Goal: Navigation & Orientation: Find specific page/section

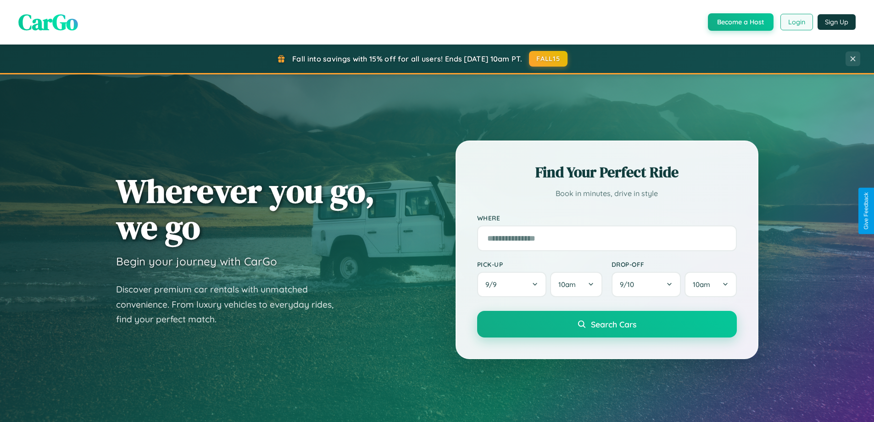
click at [796, 22] on button "Login" at bounding box center [796, 22] width 33 height 17
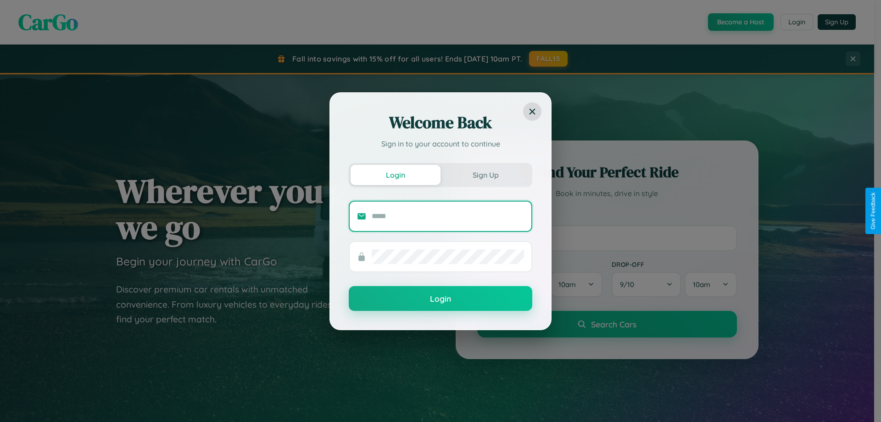
click at [448, 216] on input "text" at bounding box center [448, 216] width 152 height 15
type input "**********"
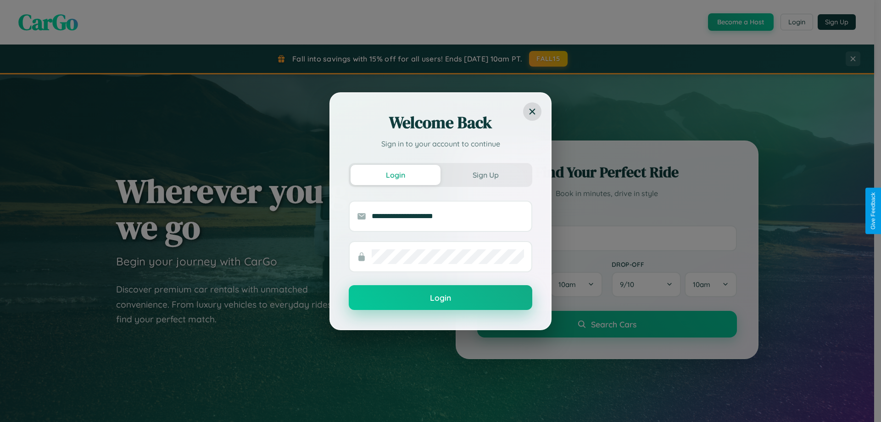
click at [440, 298] on button "Login" at bounding box center [441, 297] width 184 height 25
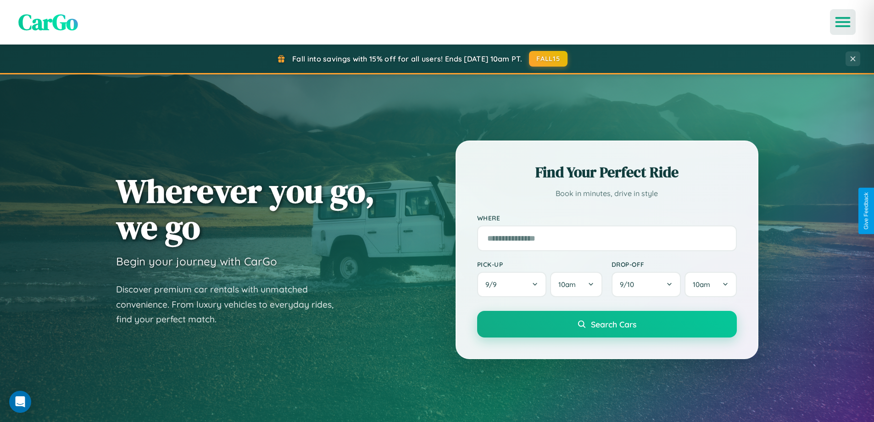
click at [843, 22] on icon "Open menu" at bounding box center [842, 22] width 13 height 8
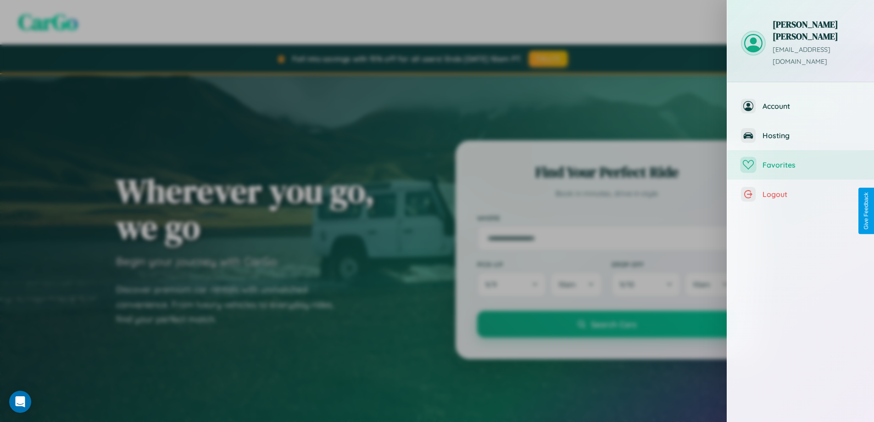
click at [801, 160] on span "Favorites" at bounding box center [812, 164] width 98 height 9
